Goal: Check status: Check status

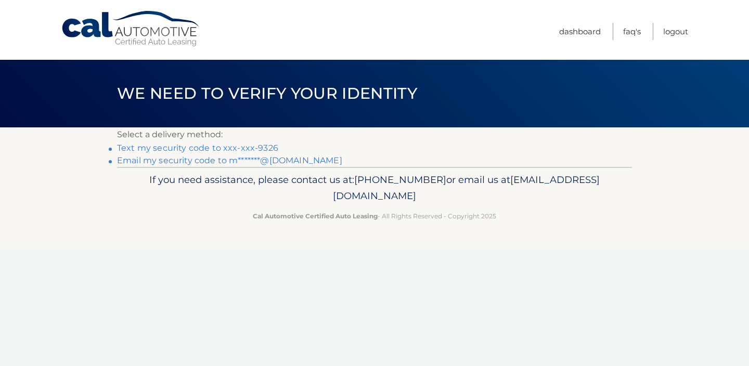
click at [242, 148] on link "Text my security code to xxx-xxx-9326" at bounding box center [197, 148] width 161 height 10
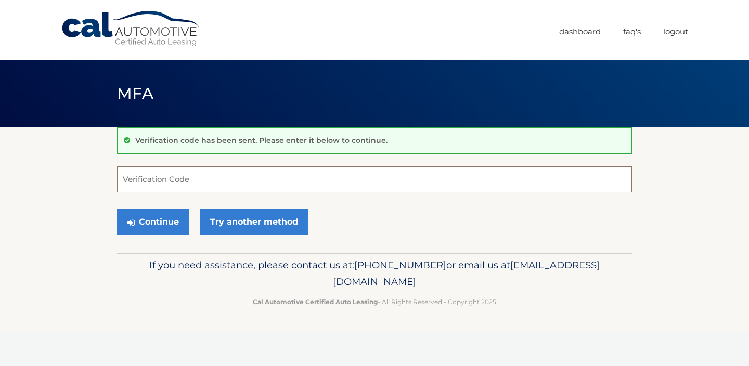
click at [200, 173] on input "Verification Code" at bounding box center [374, 179] width 515 height 26
click at [206, 180] on input "Verification Code" at bounding box center [374, 179] width 515 height 26
type input "200677"
click at [151, 226] on button "Continue" at bounding box center [153, 222] width 72 height 26
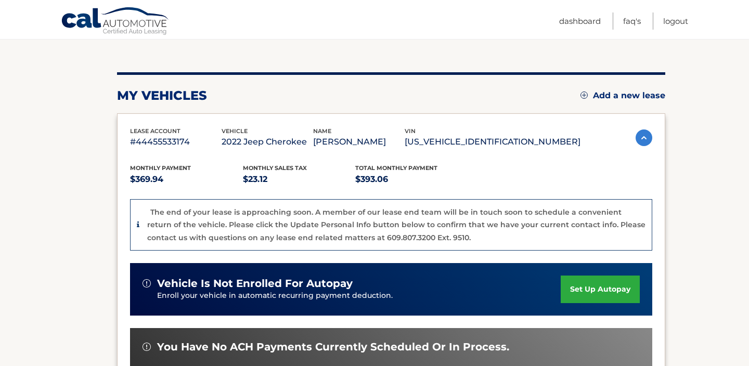
scroll to position [107, 0]
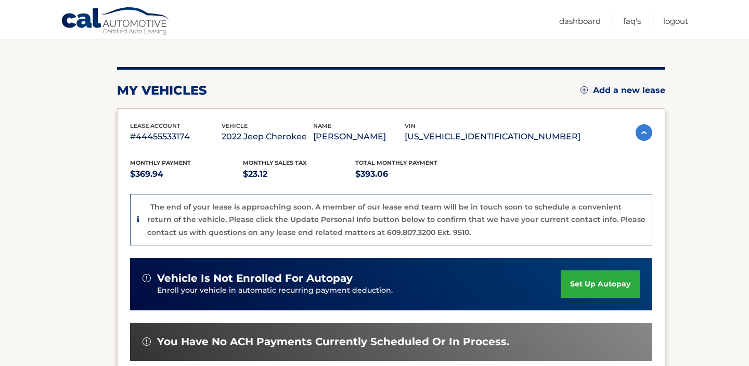
click at [374, 232] on p "The end of your lease is approaching soon. A member of our lease end team will …" at bounding box center [396, 219] width 498 height 35
click at [170, 226] on div "The end of your lease is approaching soon. A member of our lease end team will …" at bounding box center [396, 220] width 498 height 38
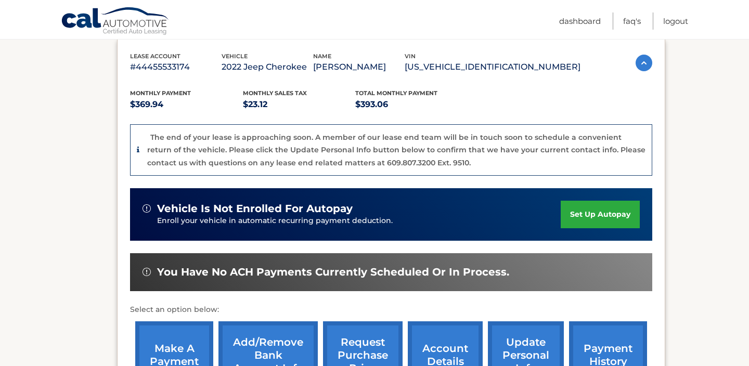
scroll to position [206, 0]
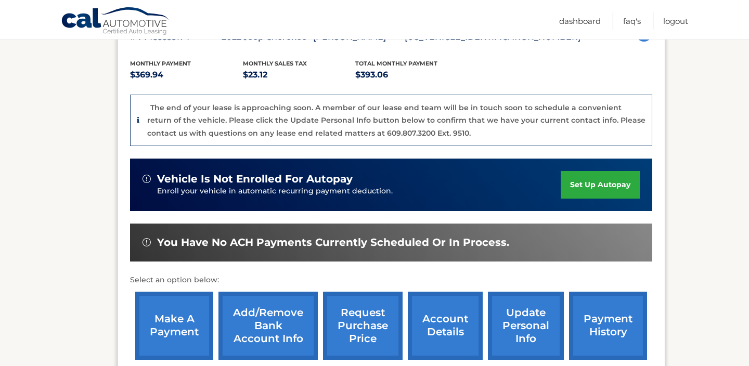
click at [168, 330] on link "make a payment" at bounding box center [174, 326] width 78 height 68
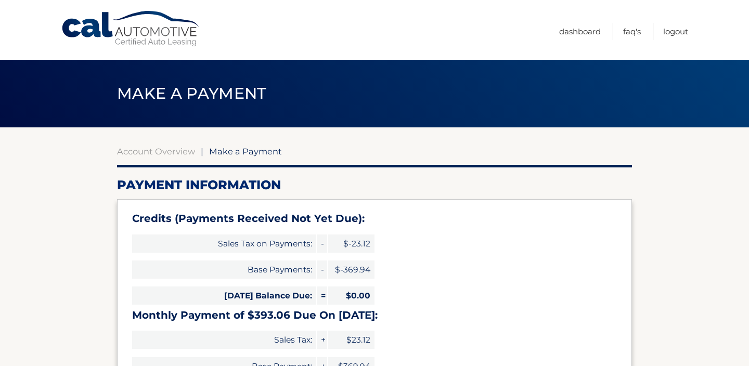
select select "OWVmMTg4ODYtYzJjMC00MTkxLWI2NTMtYjczZWU4ZmU2OGJh"
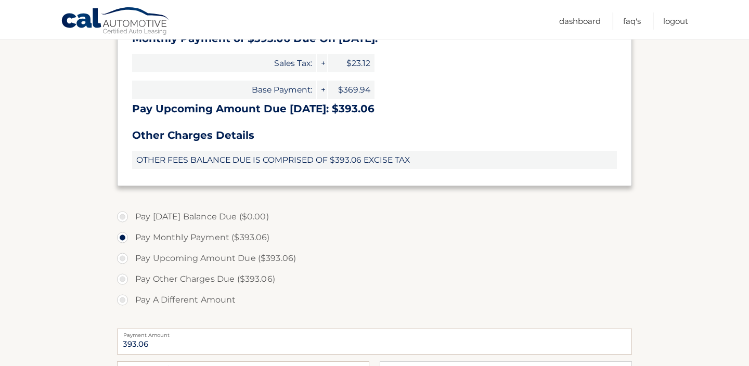
scroll to position [276, 0]
click at [375, 168] on span "OTHER FEES BALANCE DUE IS COMPRISED OF $393.06 EXCISE TAX" at bounding box center [374, 160] width 485 height 18
click at [153, 281] on label "Pay Other Charges Due ($393.06)" at bounding box center [374, 279] width 515 height 21
click at [132, 281] on input "Pay Other Charges Due ($393.06)" at bounding box center [126, 277] width 10 height 17
radio input "true"
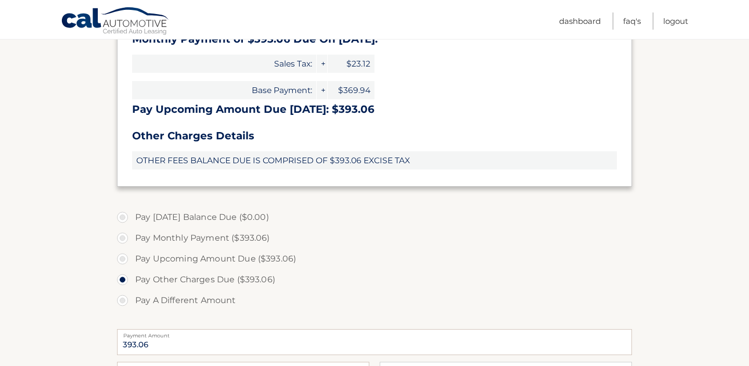
click at [123, 242] on label "Pay Monthly Payment ($393.06)" at bounding box center [374, 238] width 515 height 21
click at [123, 242] on input "Pay Monthly Payment ($393.06)" at bounding box center [126, 236] width 10 height 17
radio input "true"
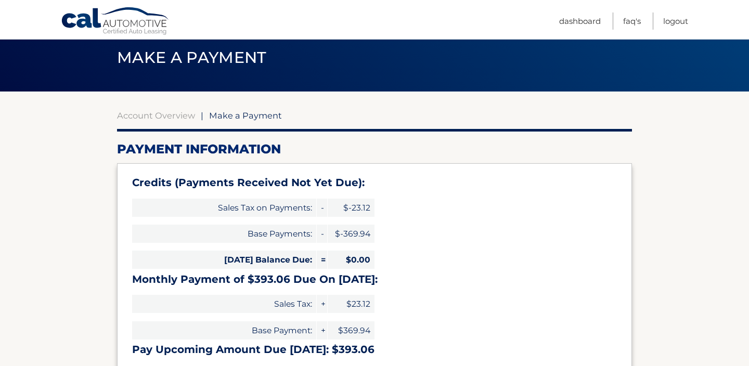
scroll to position [0, 0]
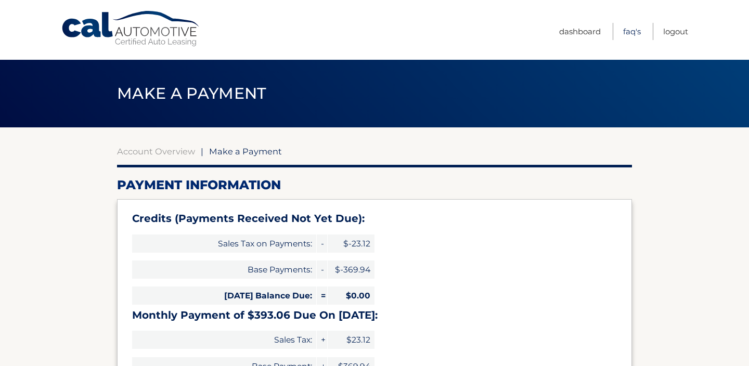
click at [632, 33] on link "FAQ's" at bounding box center [632, 31] width 18 height 17
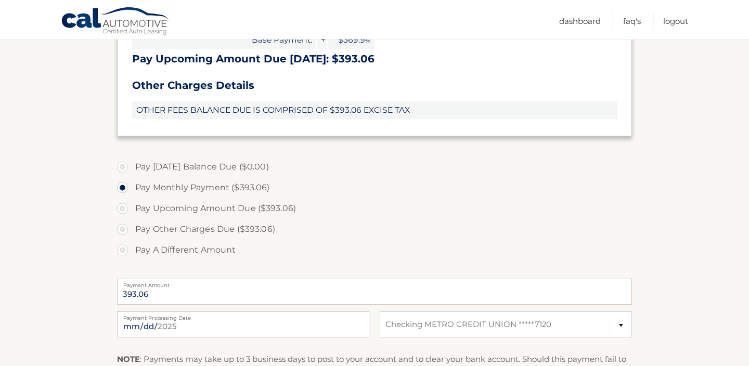
scroll to position [326, 0]
click at [278, 113] on span "OTHER FEES BALANCE DUE IS COMPRISED OF $393.06 EXCISE TAX" at bounding box center [374, 110] width 485 height 18
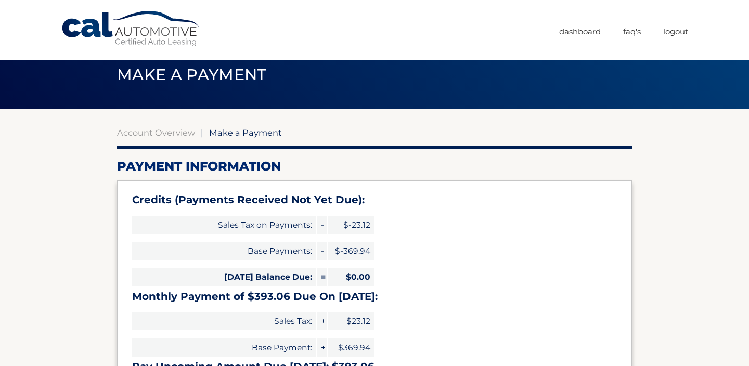
scroll to position [0, 0]
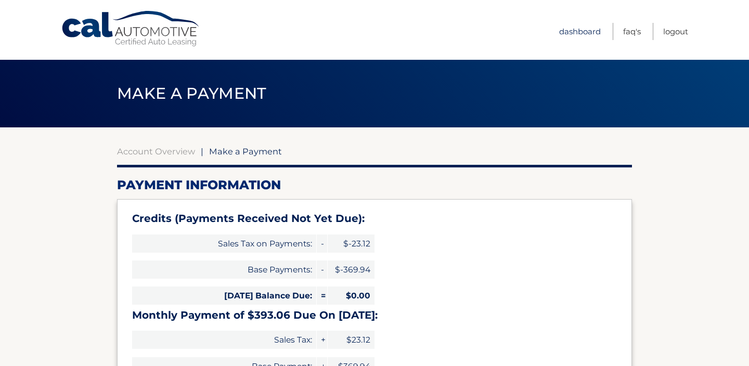
click at [588, 32] on link "Dashboard" at bounding box center [580, 31] width 42 height 17
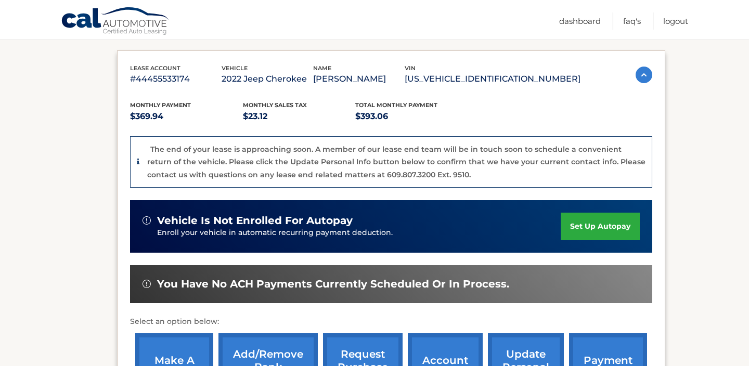
scroll to position [232, 0]
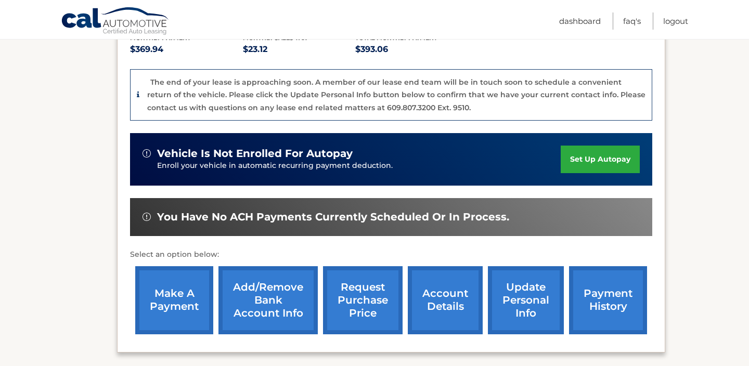
click at [440, 307] on link "account details" at bounding box center [445, 300] width 75 height 68
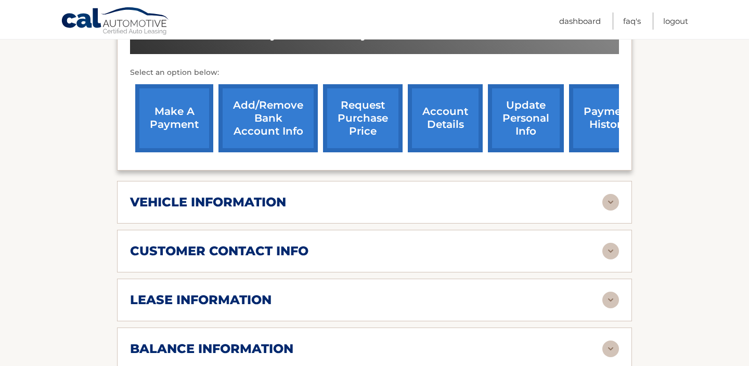
scroll to position [447, 0]
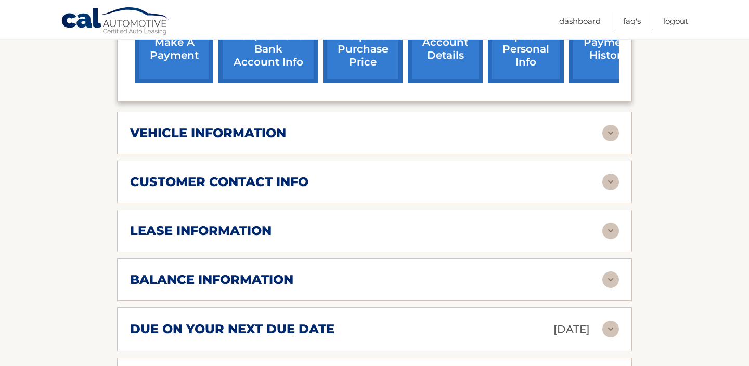
click at [442, 125] on div "vehicle information" at bounding box center [366, 133] width 472 height 16
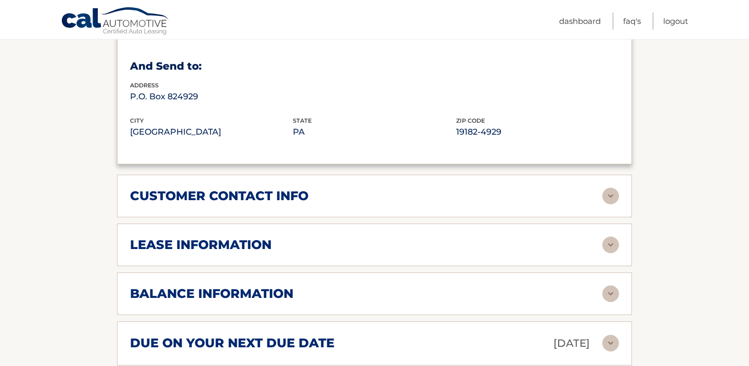
scroll to position [706, 0]
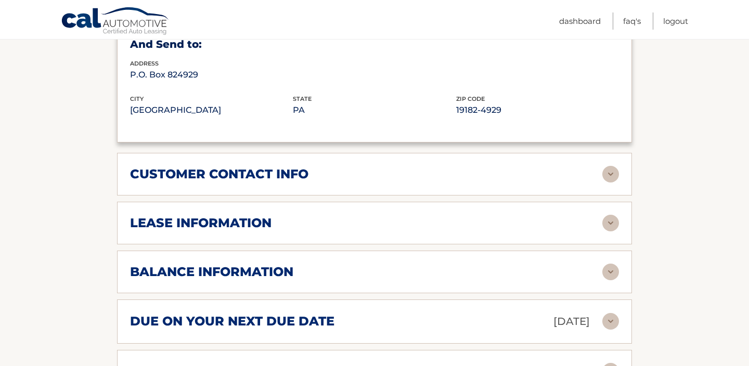
click at [423, 166] on div "customer contact info" at bounding box center [366, 174] width 472 height 16
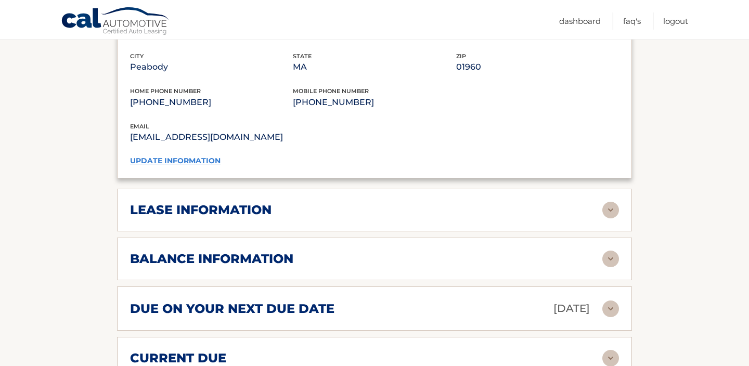
scroll to position [924, 0]
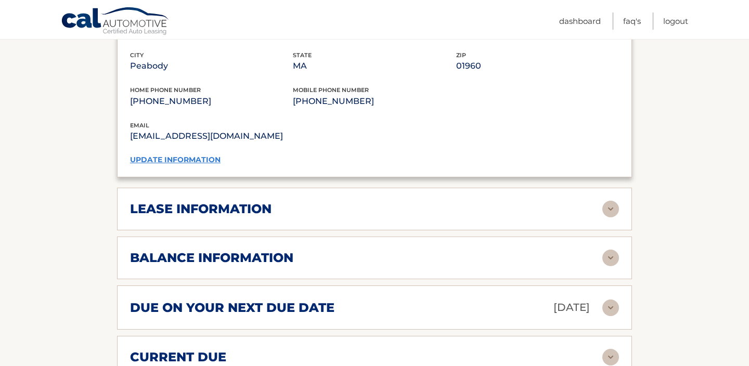
click at [414, 201] on div "lease information" at bounding box center [366, 209] width 472 height 16
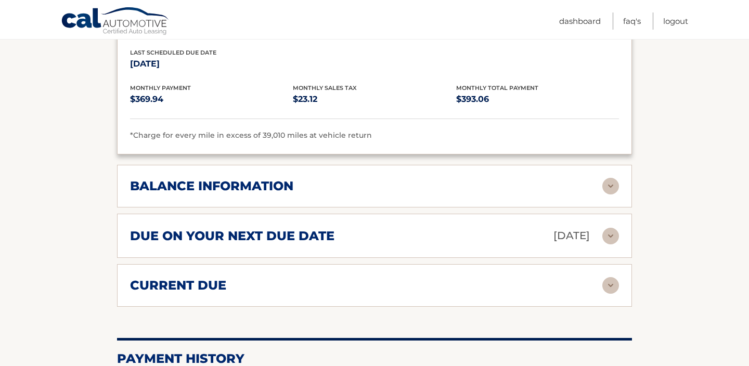
scroll to position [1202, 0]
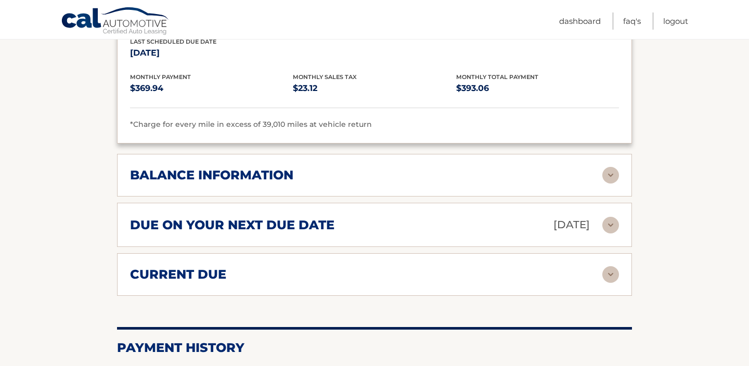
click at [470, 216] on div "due on your next due date Oct 14, 2025" at bounding box center [366, 225] width 472 height 18
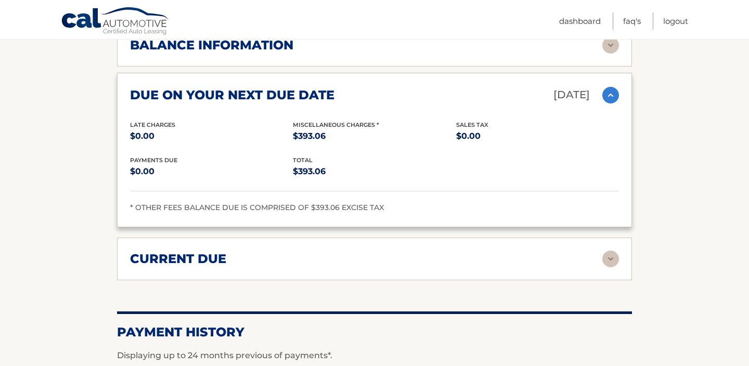
scroll to position [1334, 0]
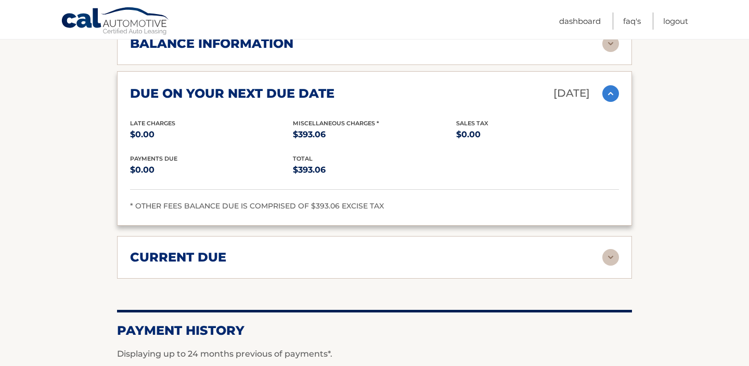
click at [330, 250] on div "current due" at bounding box center [366, 258] width 472 height 16
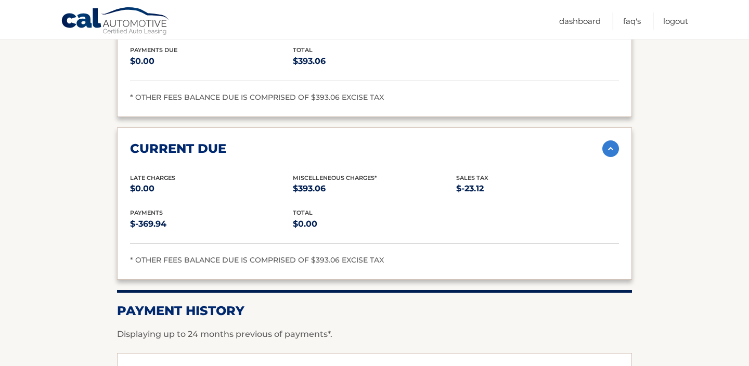
scroll to position [1441, 0]
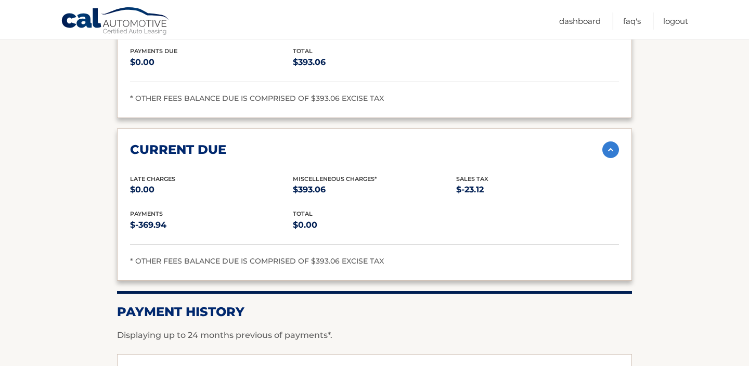
click at [332, 255] on div "* OTHER FEES BALANCE DUE IS COMPRISED OF $393.06 EXCISE TAX" at bounding box center [374, 261] width 489 height 12
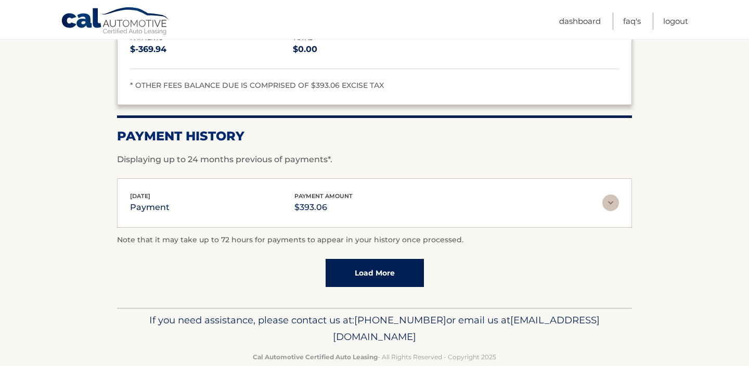
scroll to position [1614, 0]
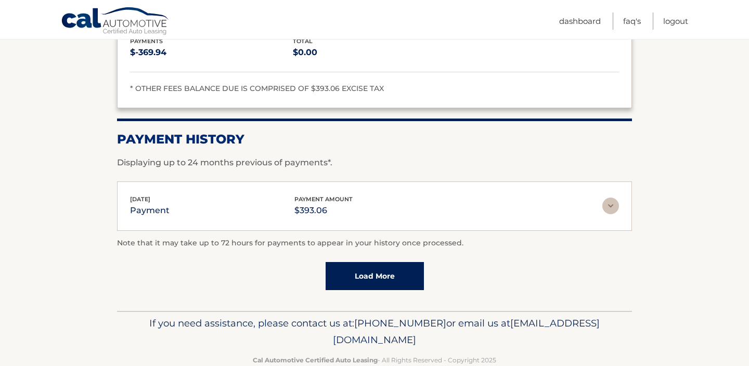
click at [513, 195] on div "Sep 15, 2025 payment payment amount $393.06" at bounding box center [366, 206] width 472 height 23
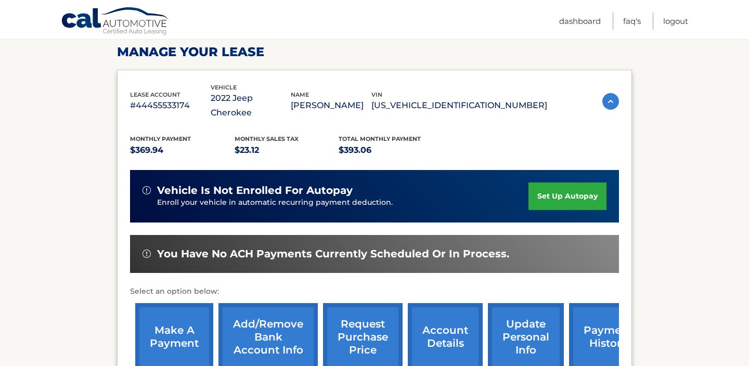
scroll to position [0, 0]
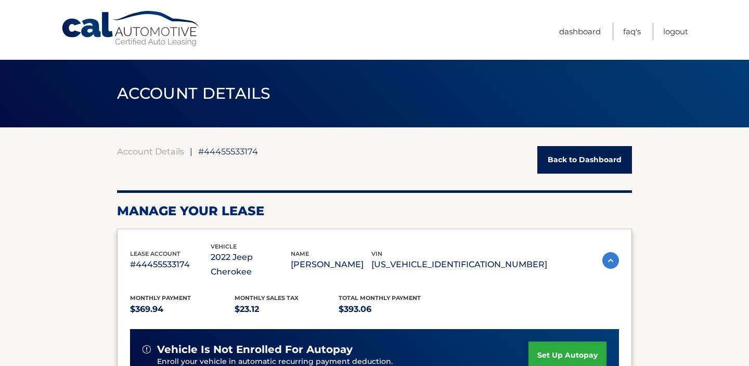
click at [564, 162] on link "Back to Dashboard" at bounding box center [584, 160] width 95 height 28
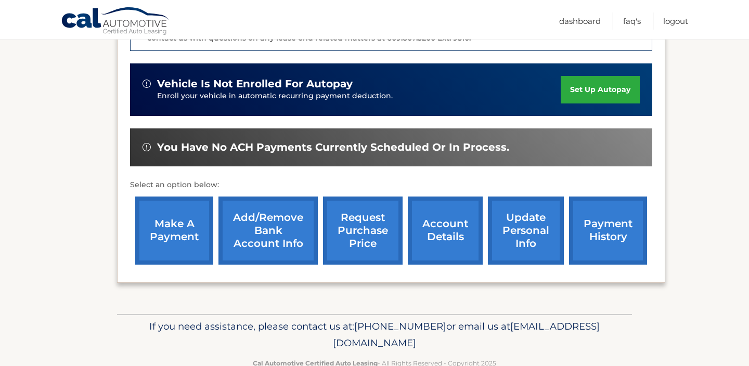
scroll to position [328, 0]
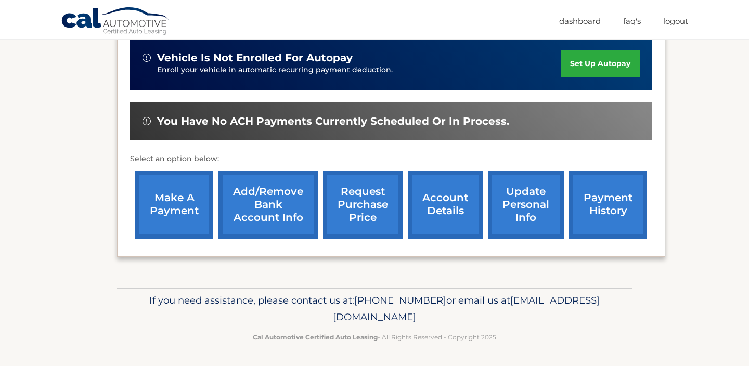
click at [371, 204] on link "request purchase price" at bounding box center [363, 205] width 80 height 68
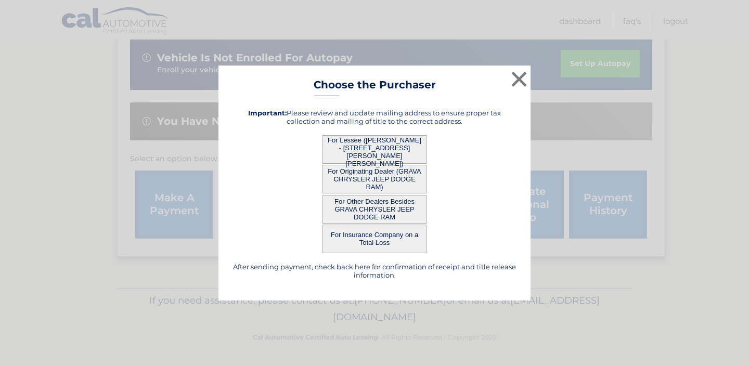
click at [374, 283] on div "After sending payment, check back here for confirmation of receipt and title re…" at bounding box center [374, 193] width 286 height 187
drag, startPoint x: 374, startPoint y: 169, endPoint x: 376, endPoint y: 148, distance: 20.9
click at [377, 147] on div "After sending payment, check back here for confirmation of receipt and title re…" at bounding box center [374, 193] width 286 height 187
click at [459, 178] on div "For Originating Dealer (GRAVA CHRYSLER JEEP DODGE RAM)" at bounding box center [374, 179] width 286 height 29
click at [521, 78] on button "×" at bounding box center [519, 79] width 21 height 21
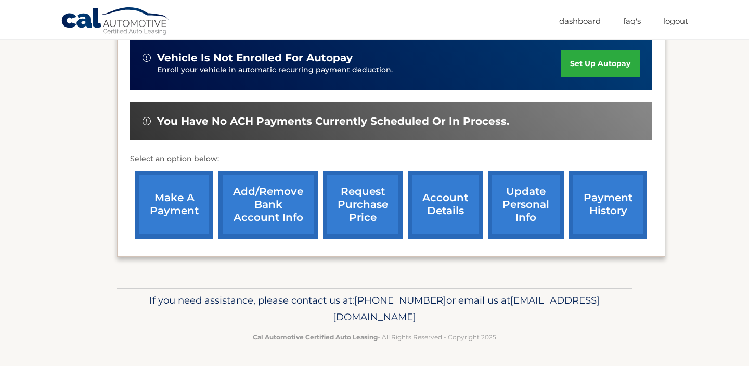
click at [597, 219] on link "payment history" at bounding box center [608, 205] width 78 height 68
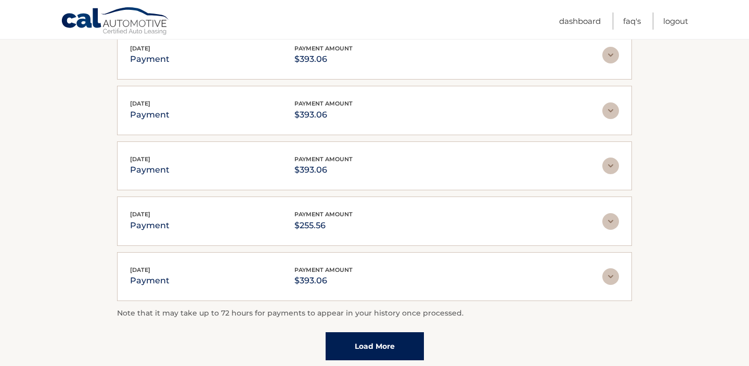
scroll to position [231, 0]
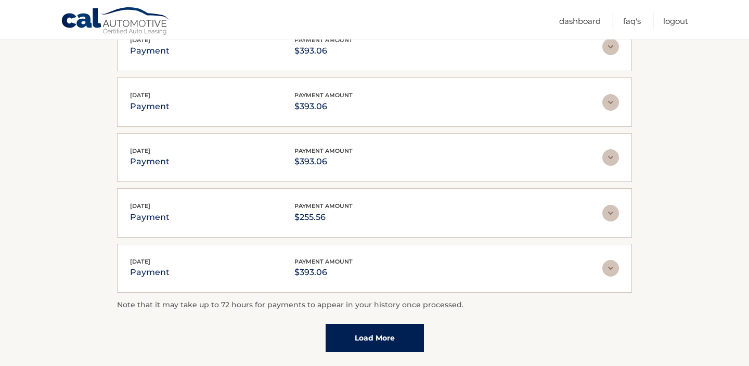
click at [414, 274] on div "[DATE] payment payment amount $393.06" at bounding box center [366, 268] width 472 height 23
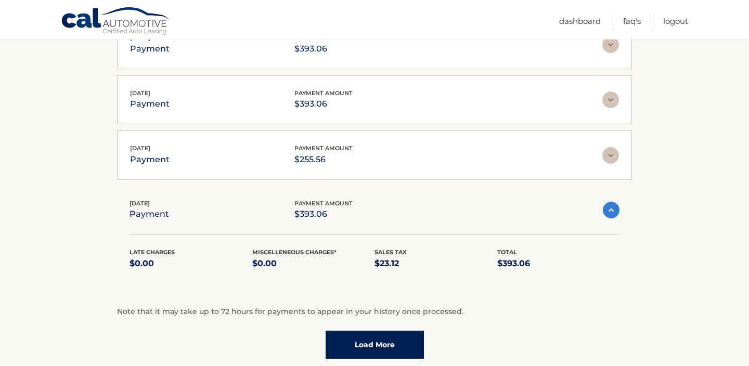
scroll to position [380, 0]
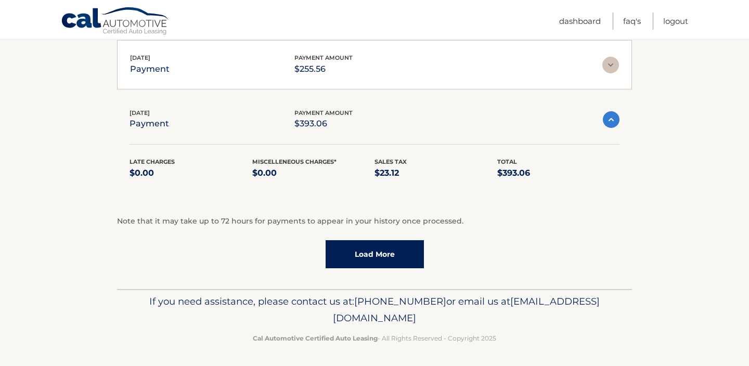
click at [396, 252] on link "Load More" at bounding box center [375, 254] width 98 height 28
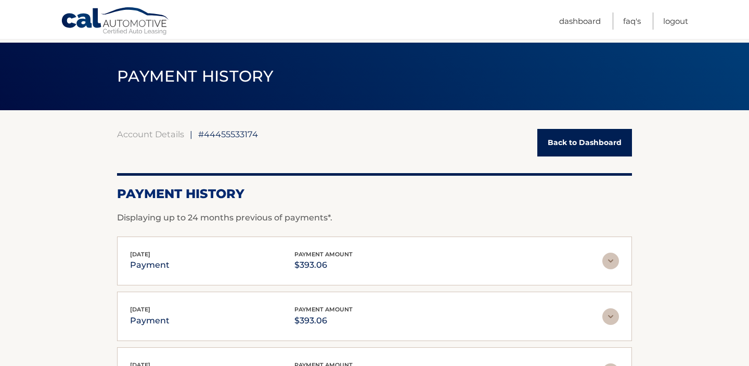
scroll to position [0, 0]
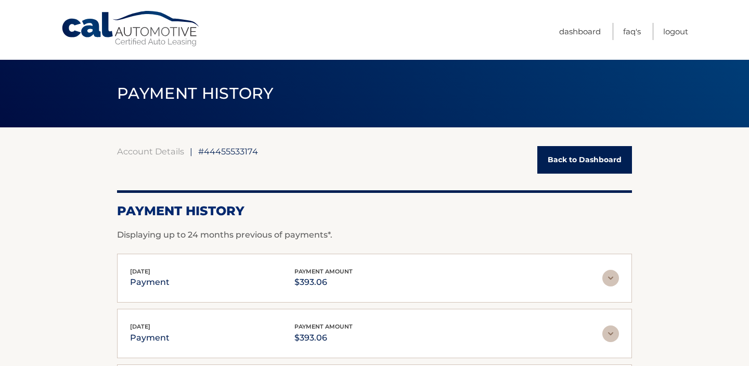
click at [333, 151] on div "Account Details | #44455533174 Back to Dashboard" at bounding box center [374, 160] width 515 height 28
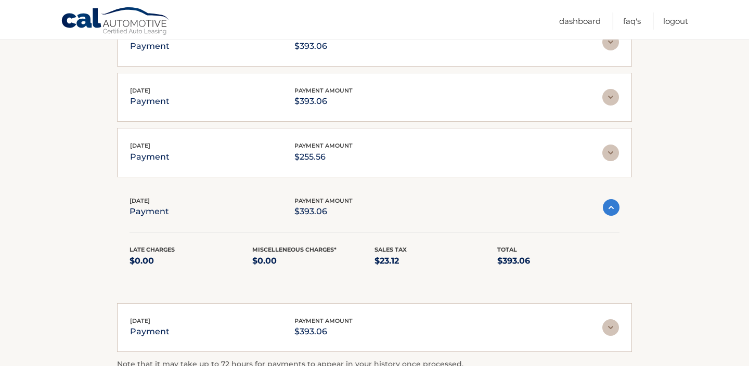
scroll to position [293, 0]
click at [612, 204] on img at bounding box center [611, 206] width 17 height 17
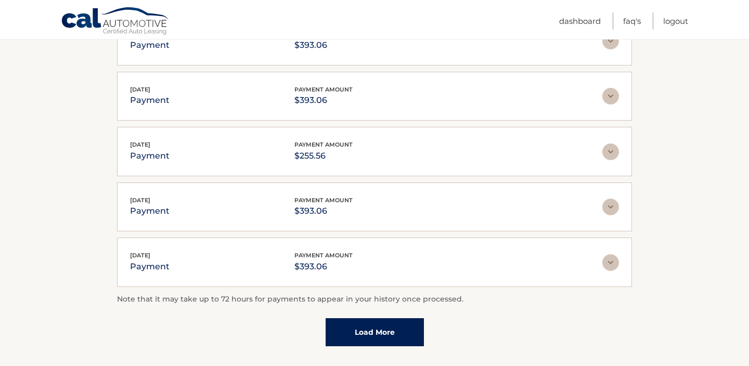
click at [612, 204] on img at bounding box center [610, 207] width 17 height 17
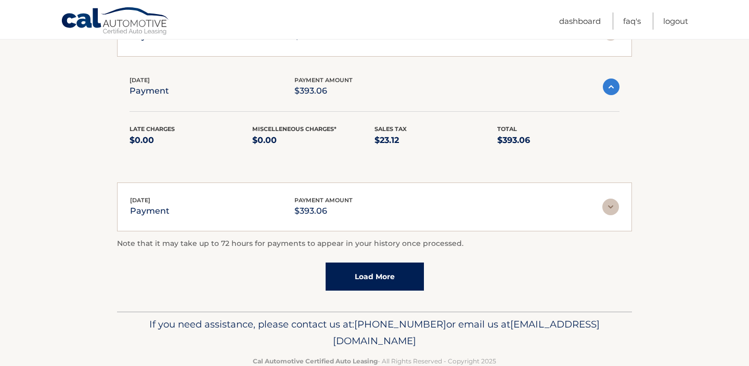
scroll to position [435, 0]
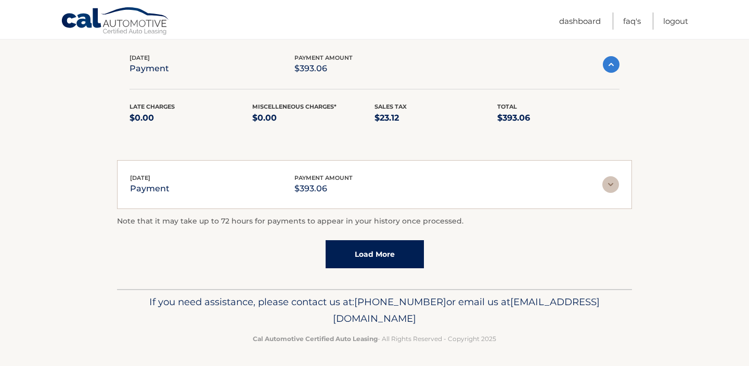
click at [399, 251] on link "Load More" at bounding box center [375, 254] width 98 height 28
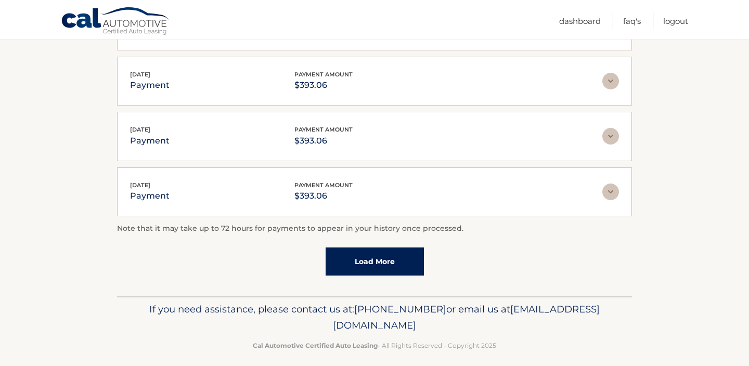
scroll to position [710, 0]
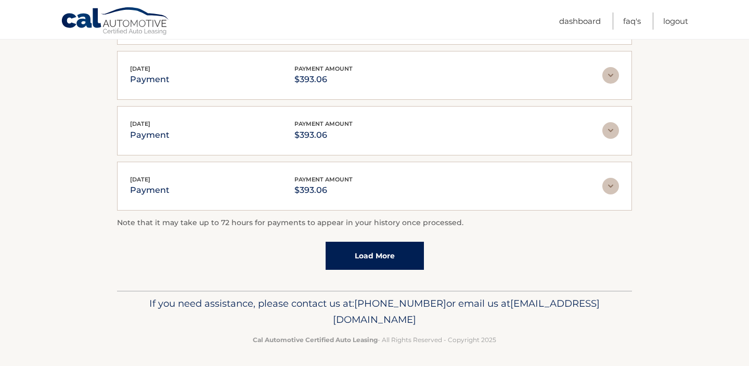
click at [399, 251] on link "Load More" at bounding box center [375, 256] width 98 height 28
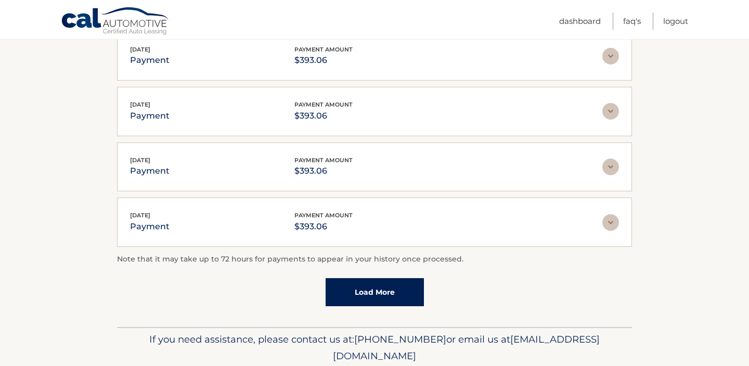
scroll to position [986, 0]
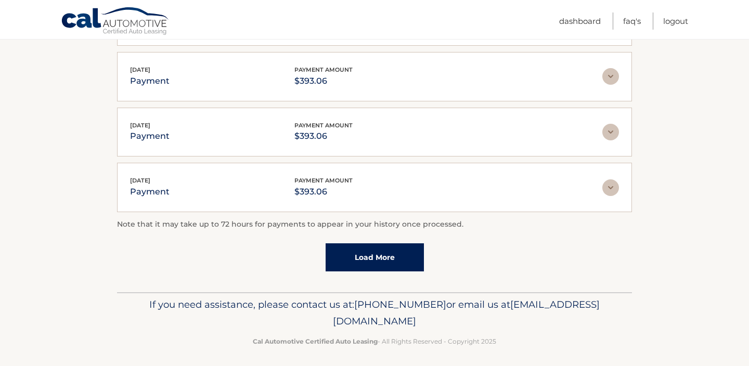
click at [399, 253] on link "Load More" at bounding box center [375, 257] width 98 height 28
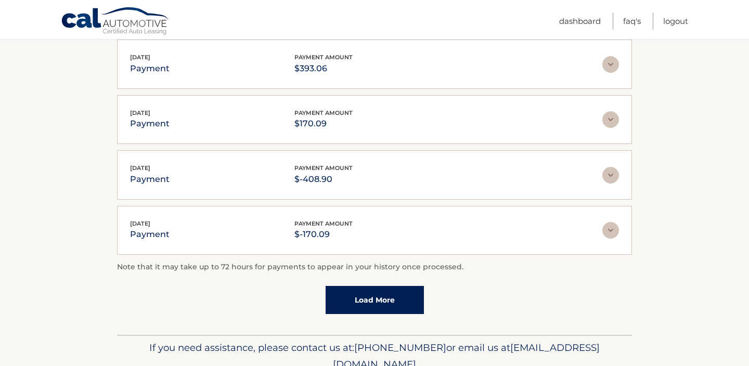
scroll to position [1226, 0]
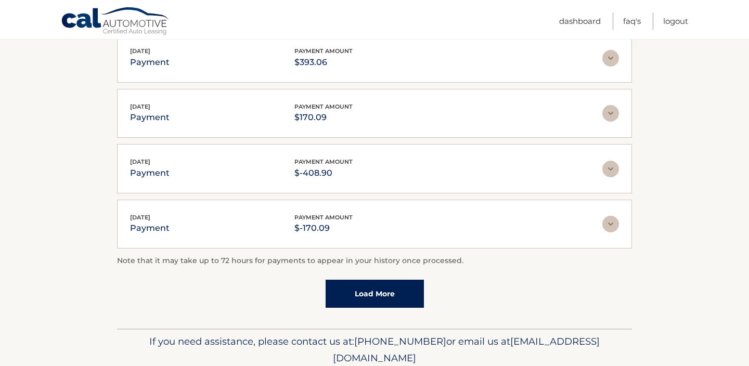
click at [387, 289] on link "Load More" at bounding box center [375, 294] width 98 height 28
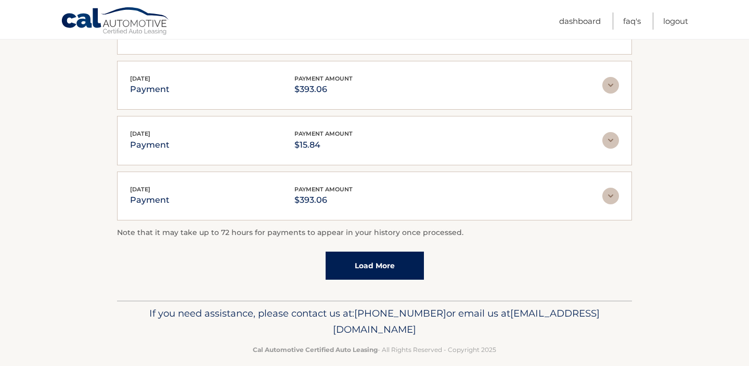
scroll to position [1533, 0]
click at [393, 256] on link "Load More" at bounding box center [375, 265] width 98 height 28
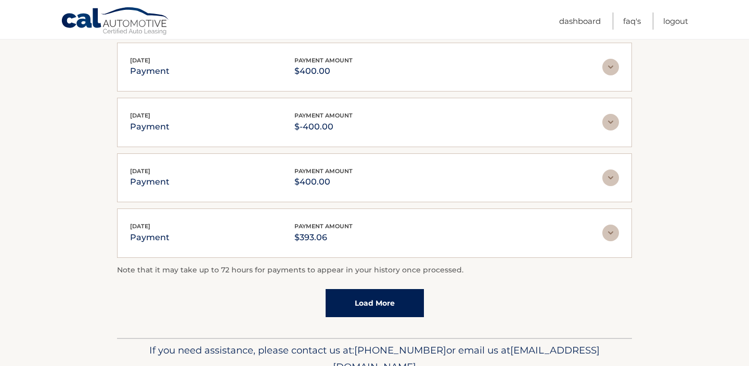
scroll to position [1774, 0]
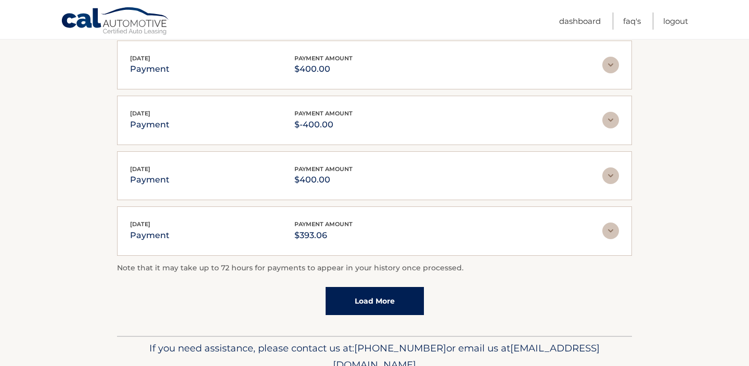
click at [398, 292] on link "Load More" at bounding box center [375, 301] width 98 height 28
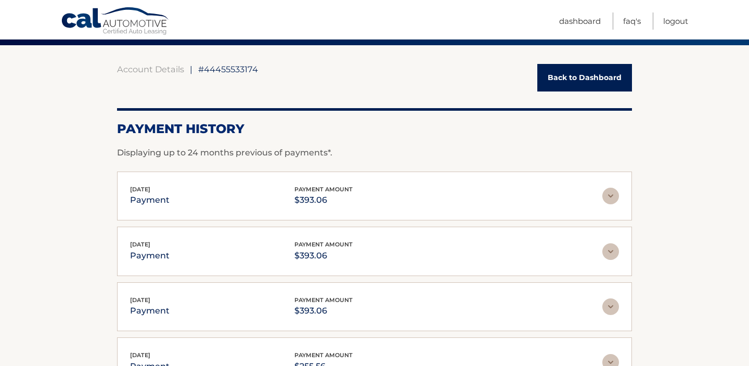
scroll to position [0, 0]
